Goal: Browse casually: Explore the website without a specific task or goal

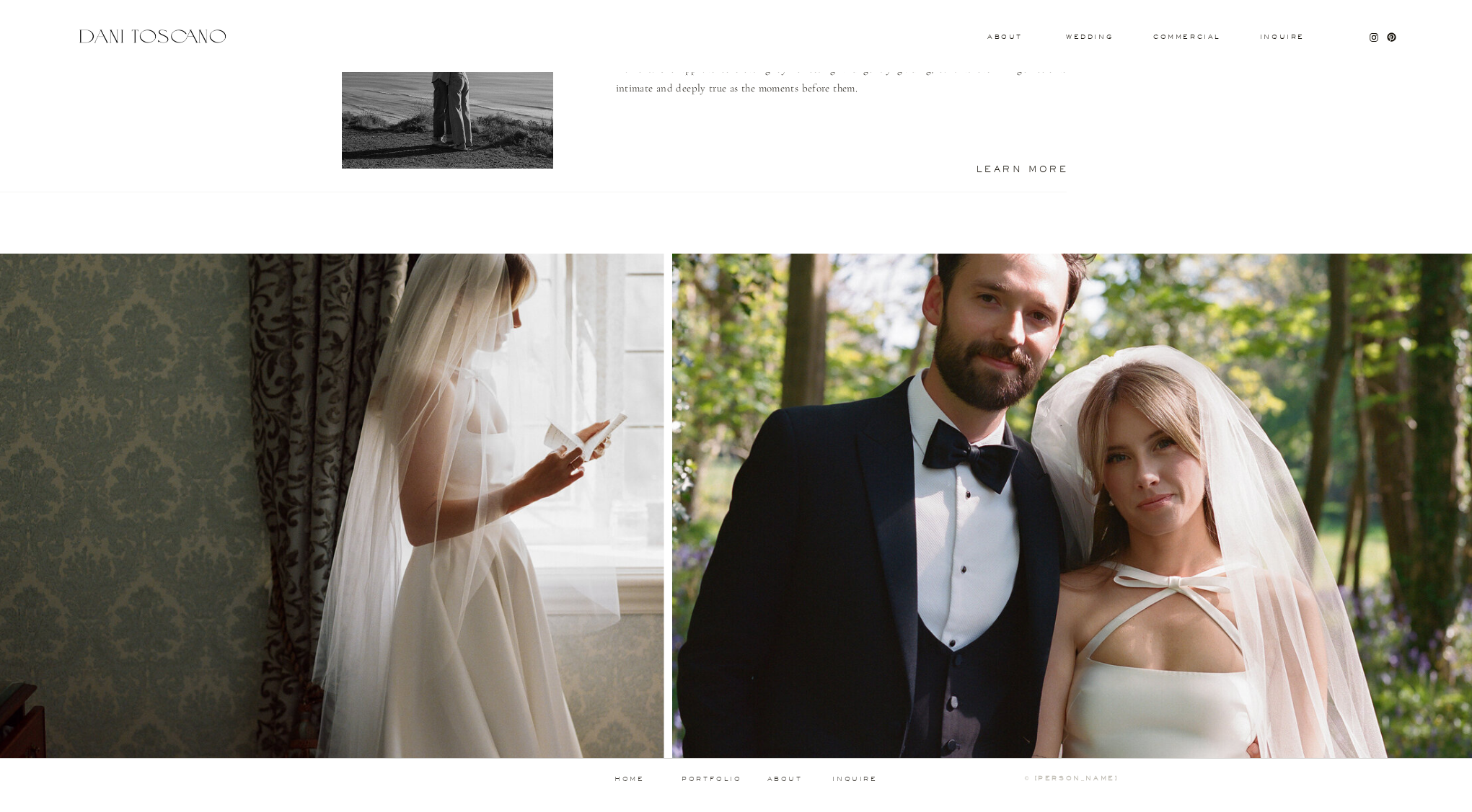
scroll to position [1189, 0]
click at [718, 778] on p "portfolio" at bounding box center [711, 779] width 71 height 6
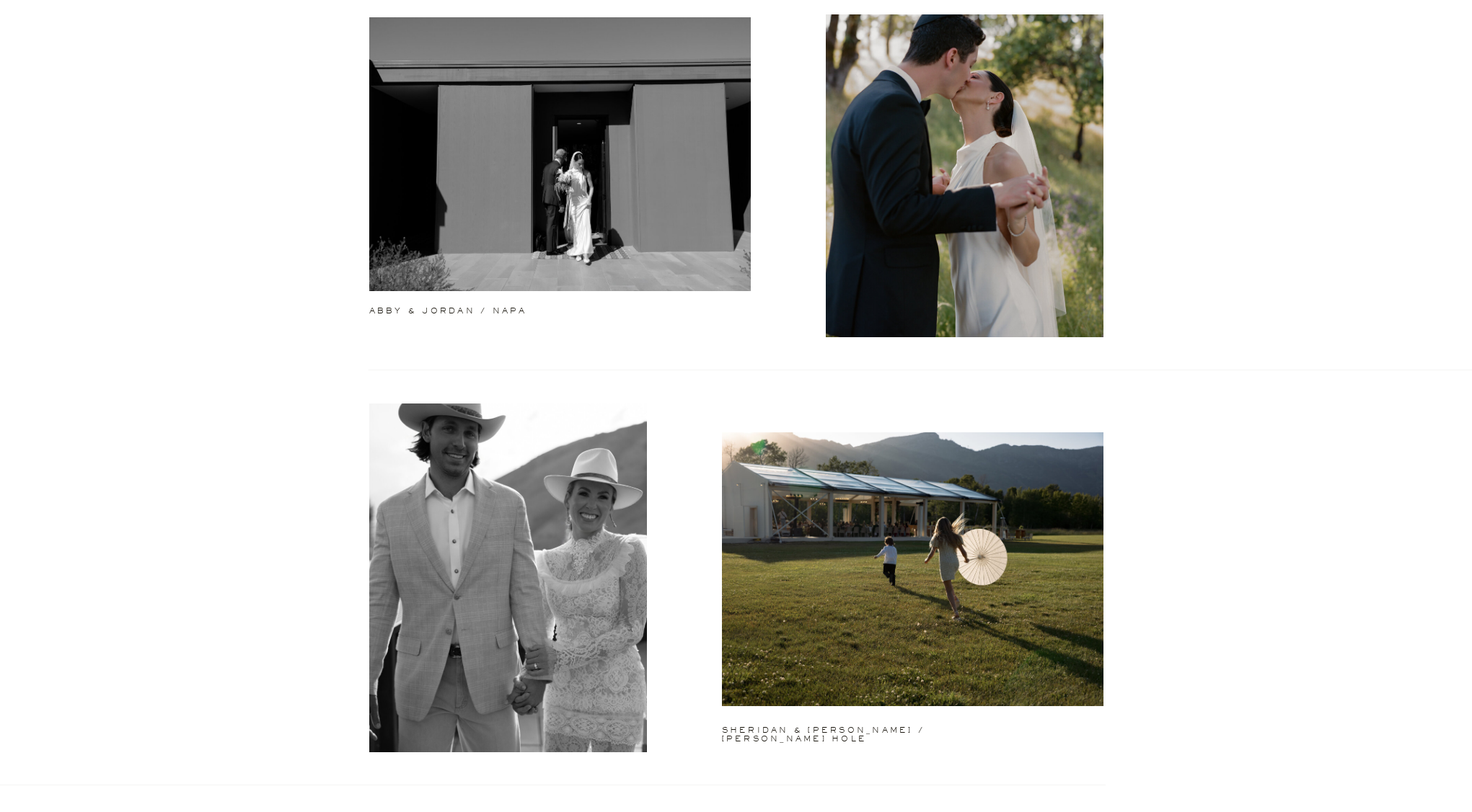
scroll to position [538, 0]
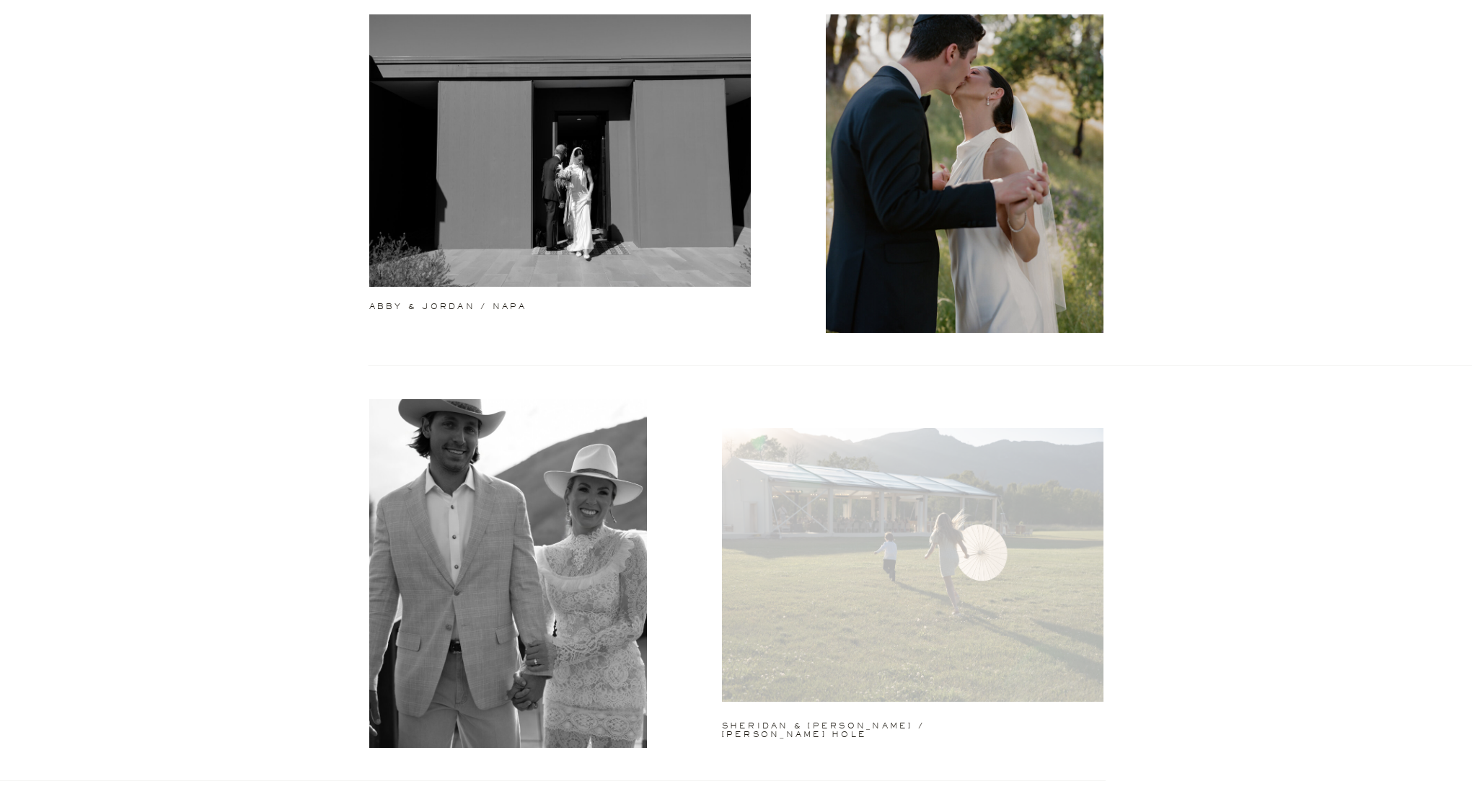
click at [999, 596] on div at bounding box center [912, 565] width 381 height 274
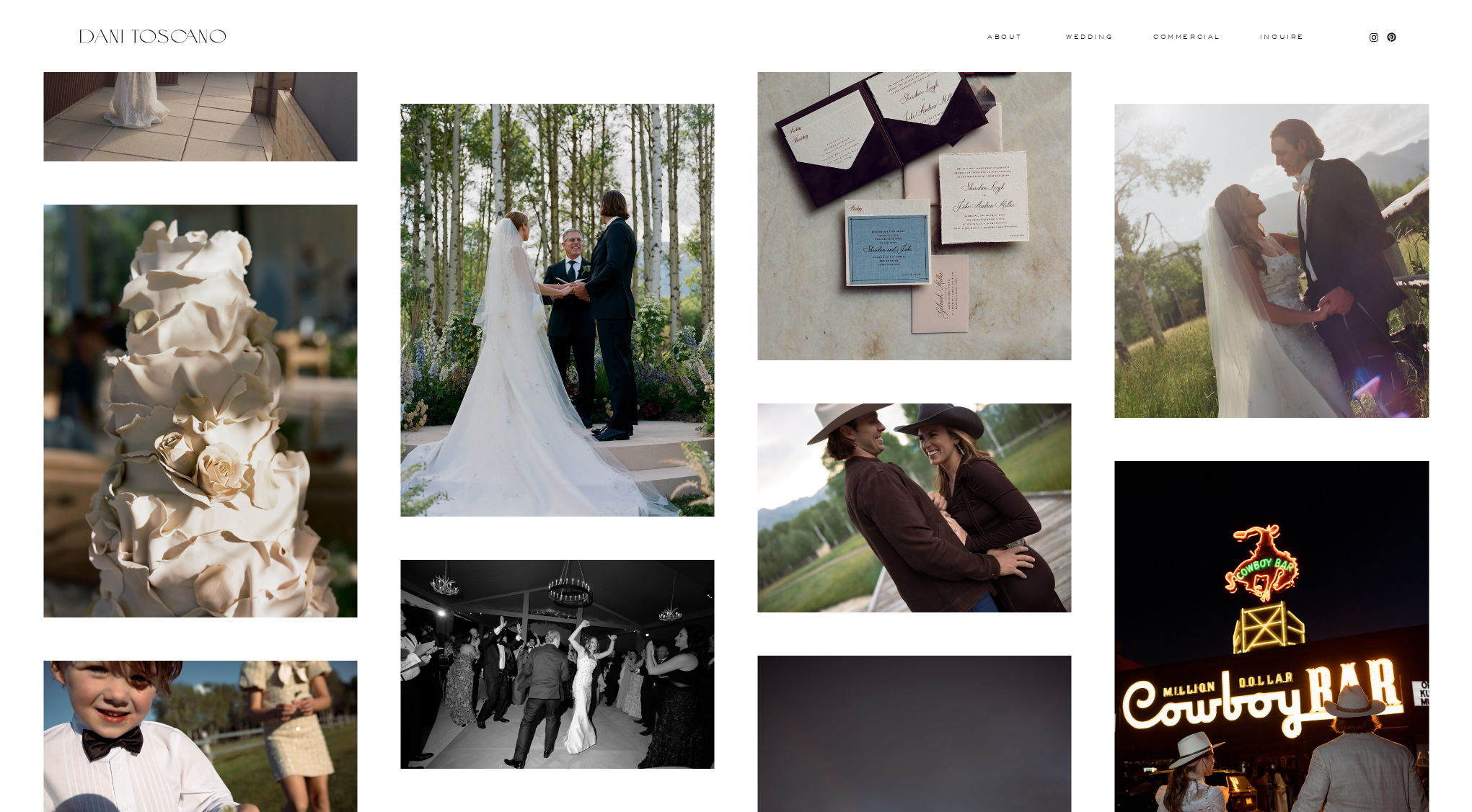
scroll to position [1380, 1]
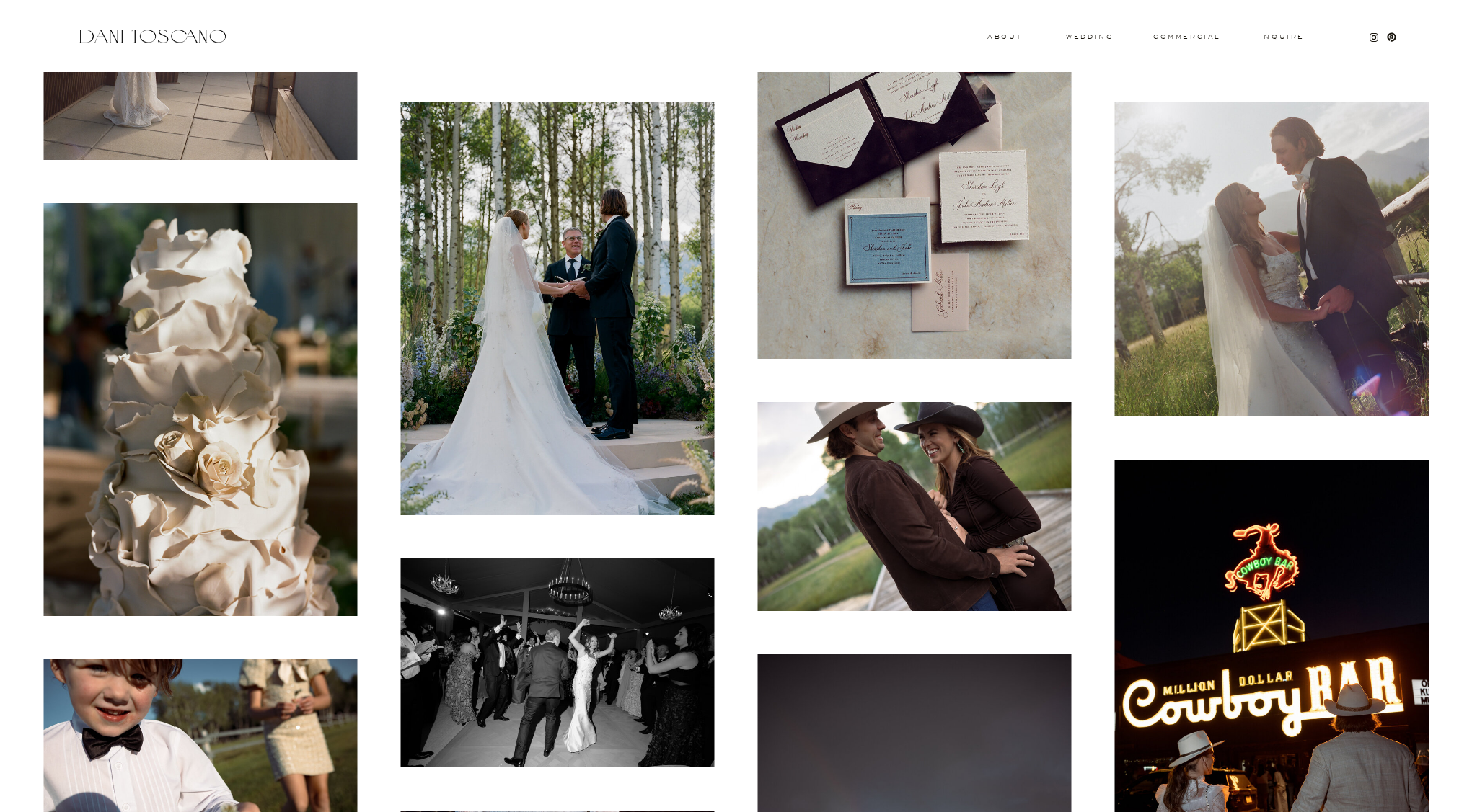
click at [273, 514] on img at bounding box center [200, 409] width 314 height 413
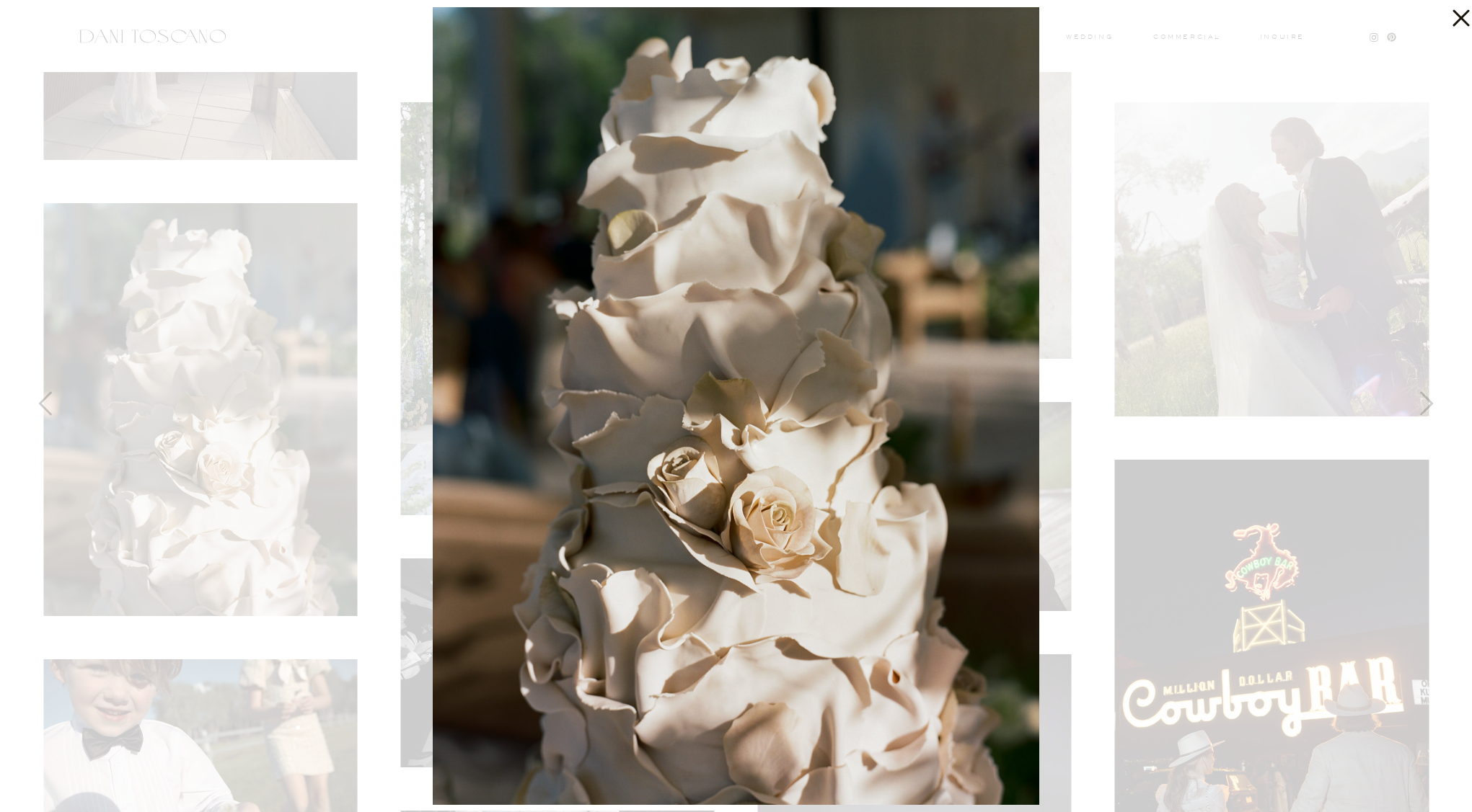
click at [798, 527] on img at bounding box center [736, 406] width 607 height 797
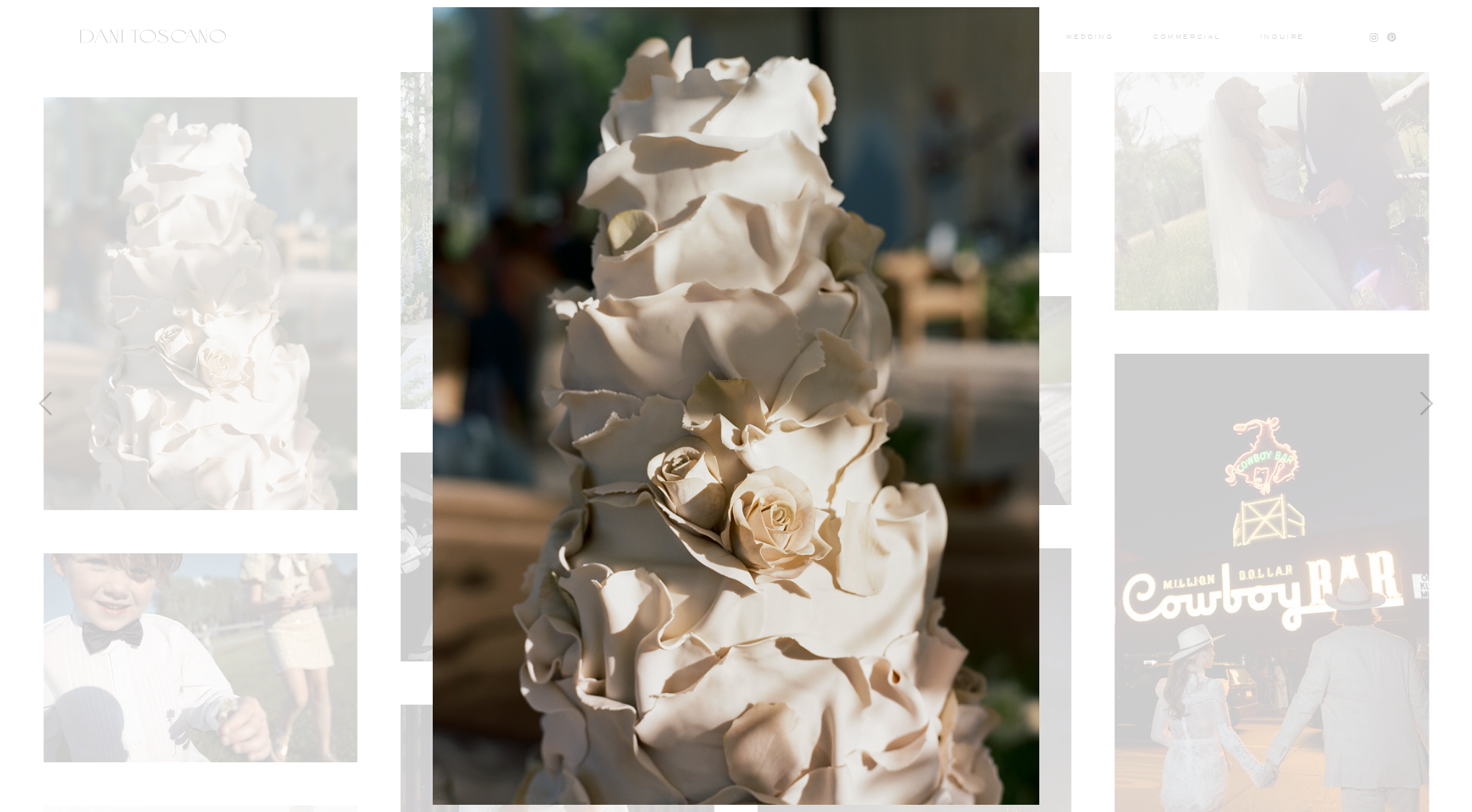
scroll to position [1489, 0]
click at [798, 527] on img at bounding box center [736, 406] width 607 height 797
